Goal: Complete application form

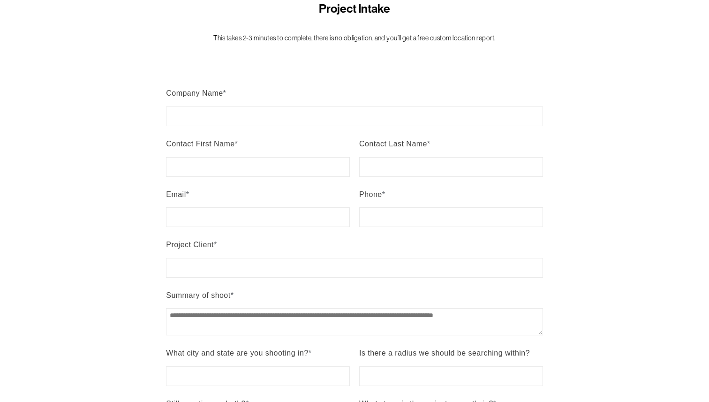
scroll to position [133, 0]
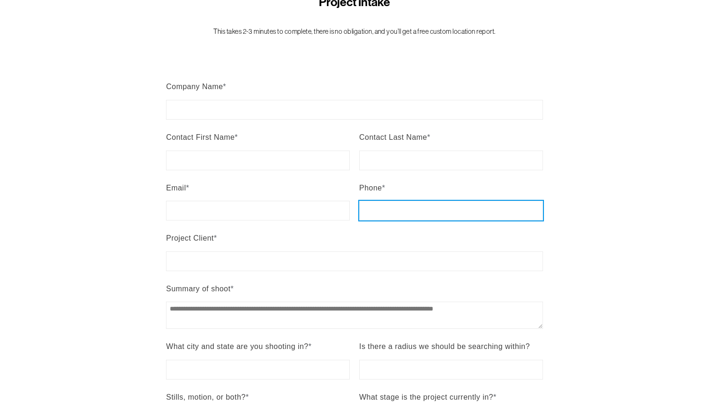
click at [373, 209] on input "Phone *" at bounding box center [451, 211] width 184 height 20
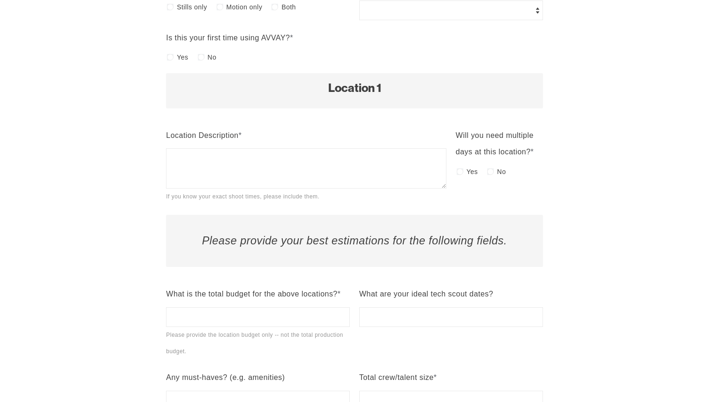
scroll to position [547, 0]
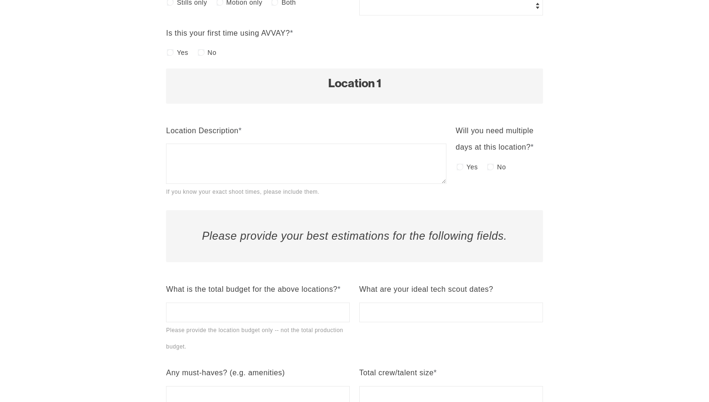
type input "**********"
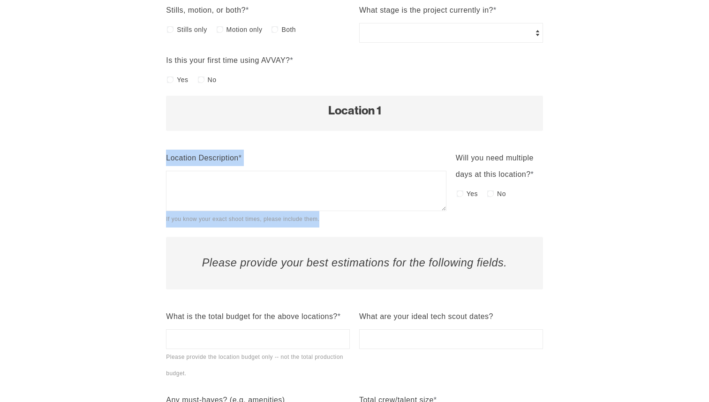
drag, startPoint x: 457, startPoint y: 130, endPoint x: 516, endPoint y: 162, distance: 67.2
click at [523, 151] on div "Will you need multiple days at this location? *" at bounding box center [499, 166] width 87 height 33
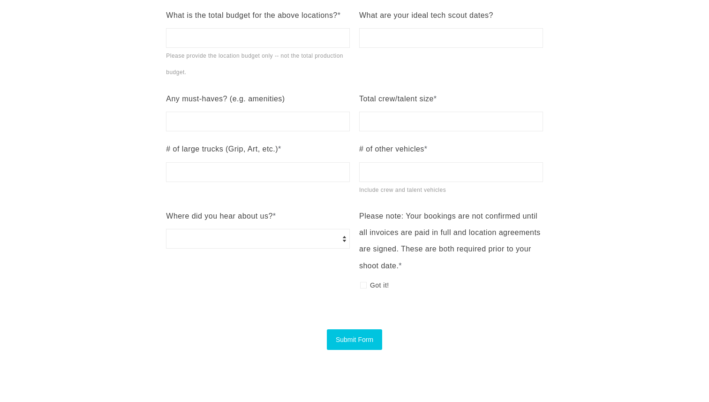
scroll to position [846, 0]
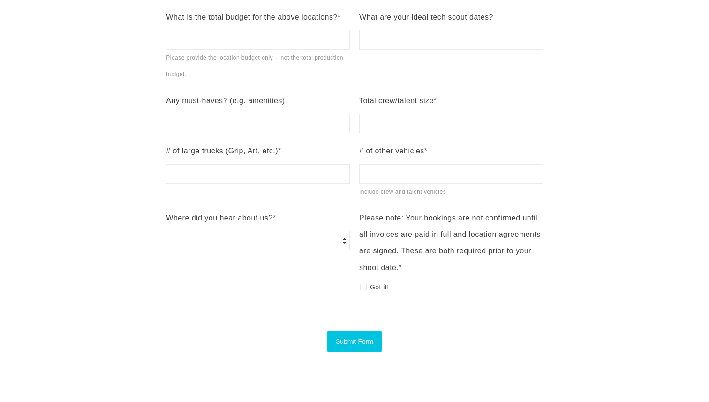
click at [400, 237] on div "Please note: Your bookings are not confirmed until all invoices are paid in ful…" at bounding box center [451, 243] width 184 height 66
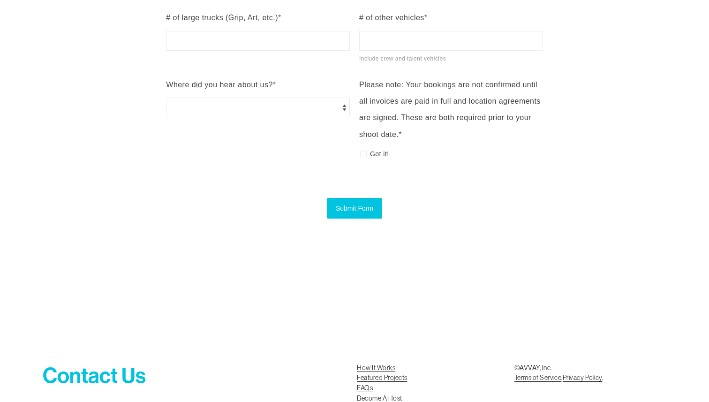
scroll to position [918, 0]
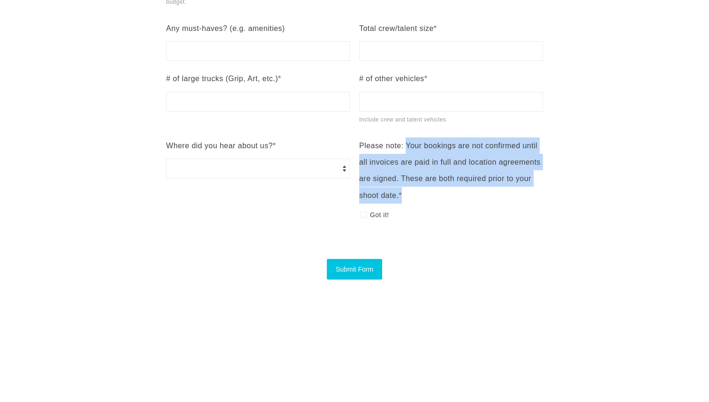
drag, startPoint x: 406, startPoint y: 144, endPoint x: 450, endPoint y: 202, distance: 73.0
click at [451, 203] on span "Please note: Your bookings are not confirmed until all invoices are paid in ful…" at bounding box center [451, 179] width 184 height 84
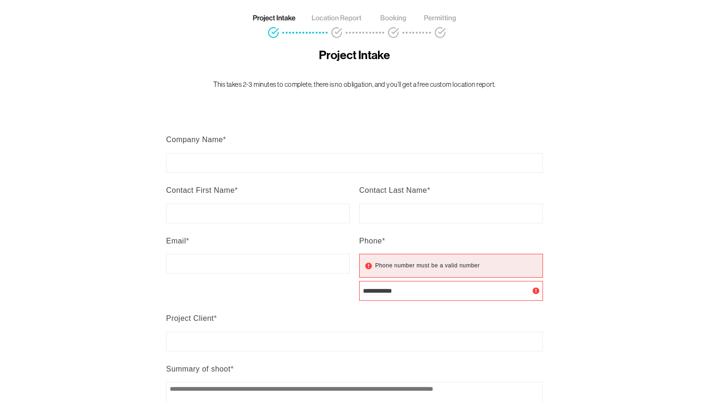
scroll to position [0, 0]
